Goal: Obtain resource: Download file/media

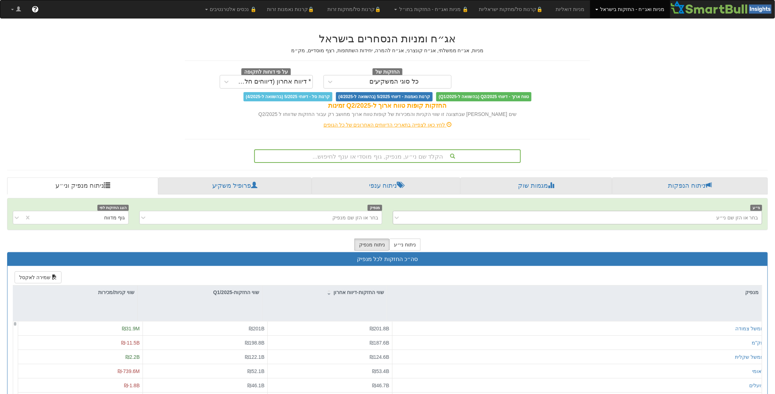
click at [675, 216] on div "בחר או הזן שם ני״ע" at bounding box center [583, 217] width 358 height 11
type input "גב"
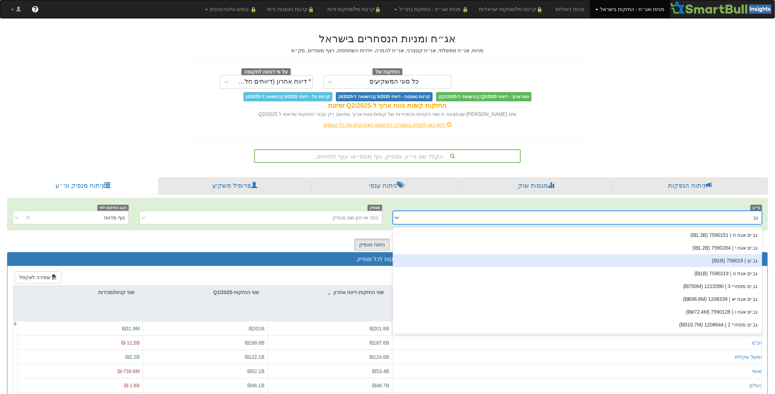
click at [712, 259] on div "גב ים | 759019 (₪1B)" at bounding box center [577, 260] width 369 height 13
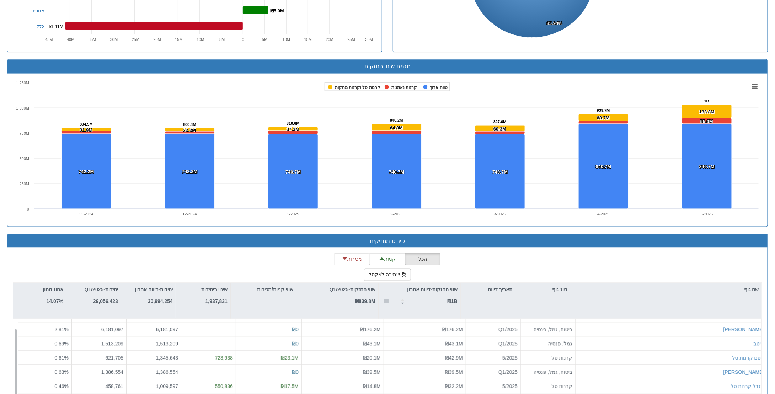
scroll to position [10, 0]
click at [389, 271] on button "שמירה לאקסל" at bounding box center [387, 275] width 47 height 12
